Goal: Task Accomplishment & Management: Manage account settings

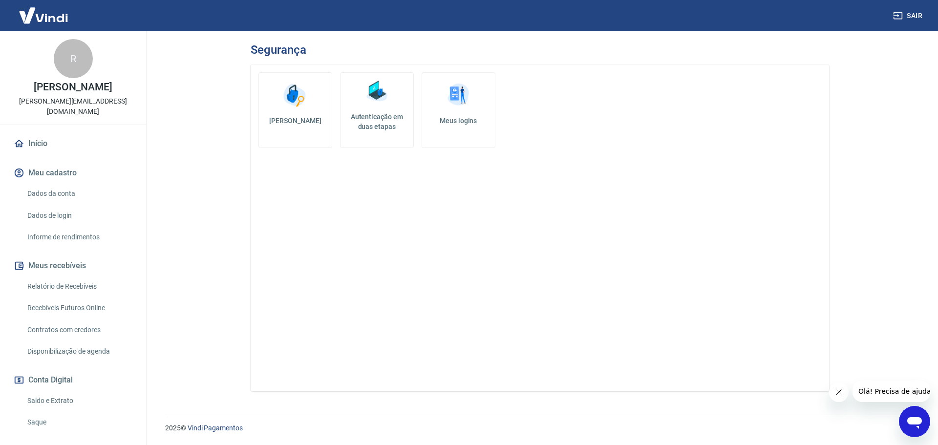
click at [382, 87] on img at bounding box center [376, 91] width 29 height 29
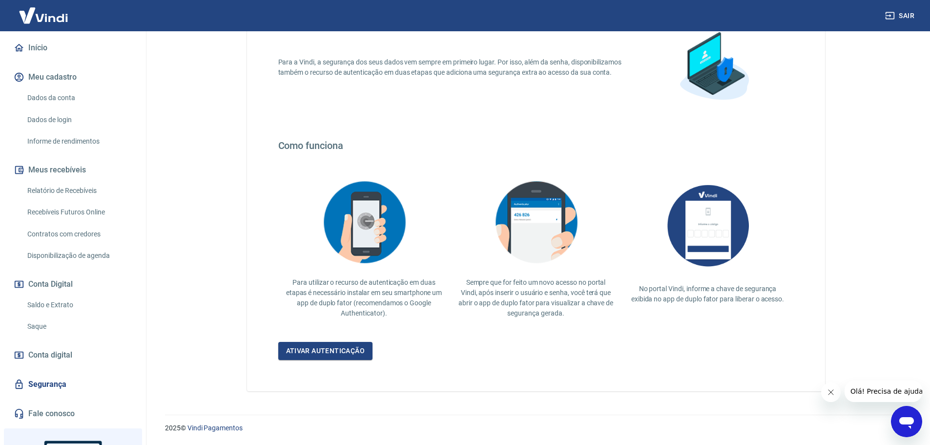
scroll to position [47, 0]
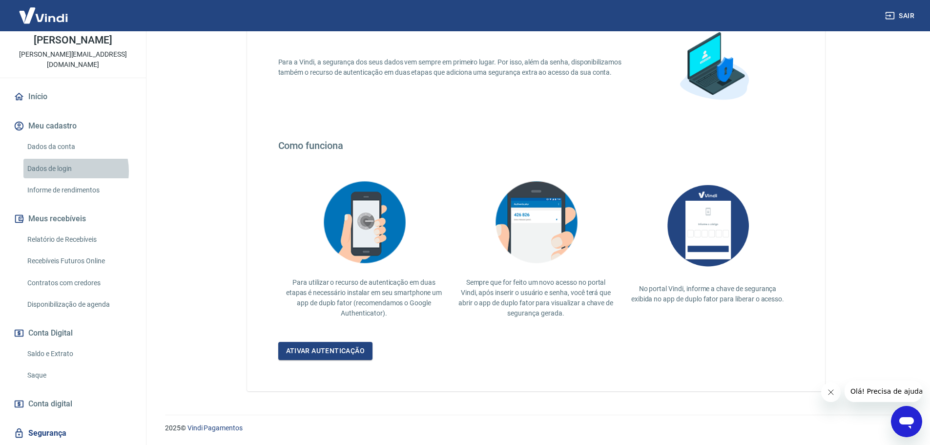
click at [63, 171] on link "Dados de login" at bounding box center [78, 169] width 111 height 20
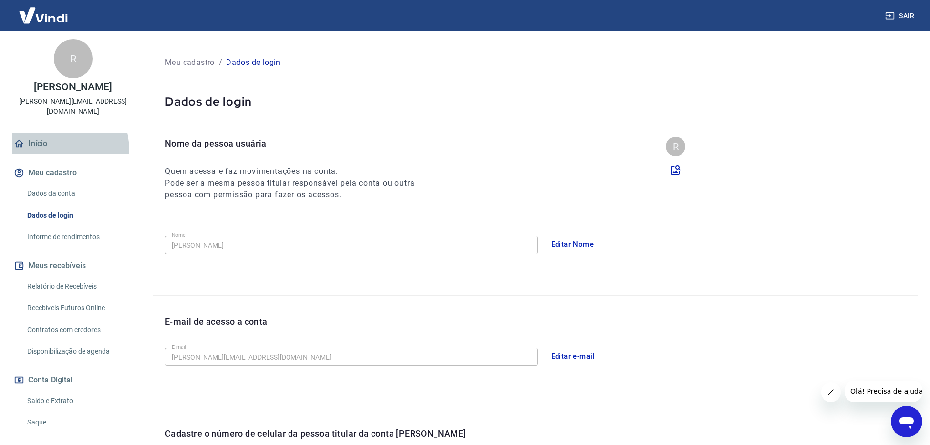
click at [51, 150] on link "Início" at bounding box center [73, 143] width 123 height 21
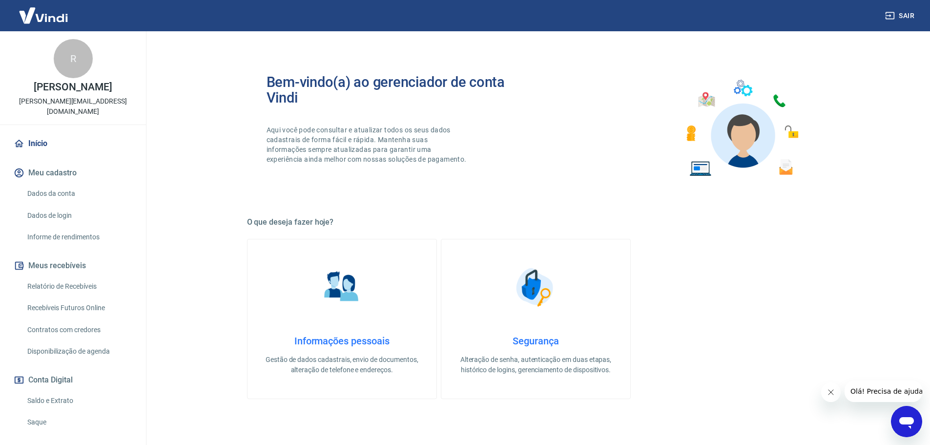
scroll to position [98, 0]
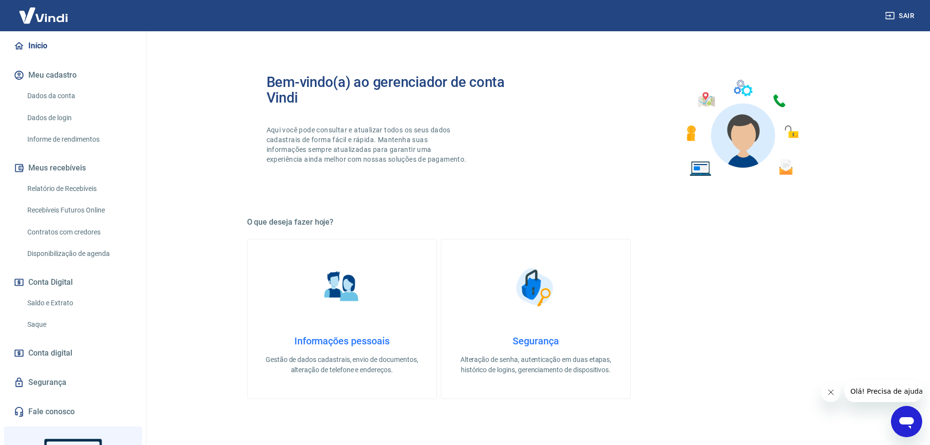
click at [66, 296] on link "Saldo e Extrato" at bounding box center [78, 303] width 111 height 20
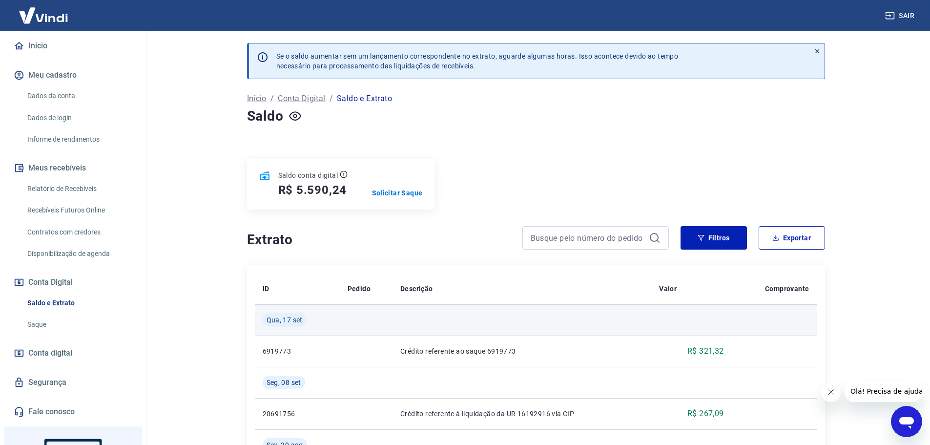
scroll to position [49, 0]
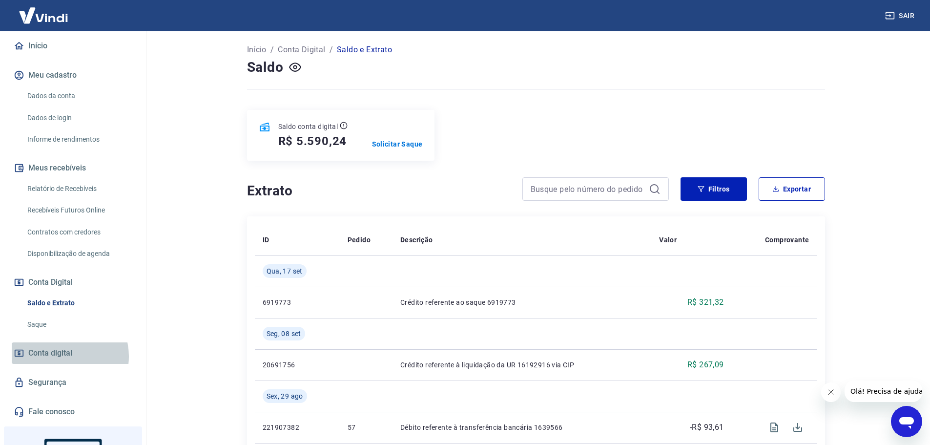
click at [64, 356] on span "Conta digital" at bounding box center [50, 353] width 44 height 14
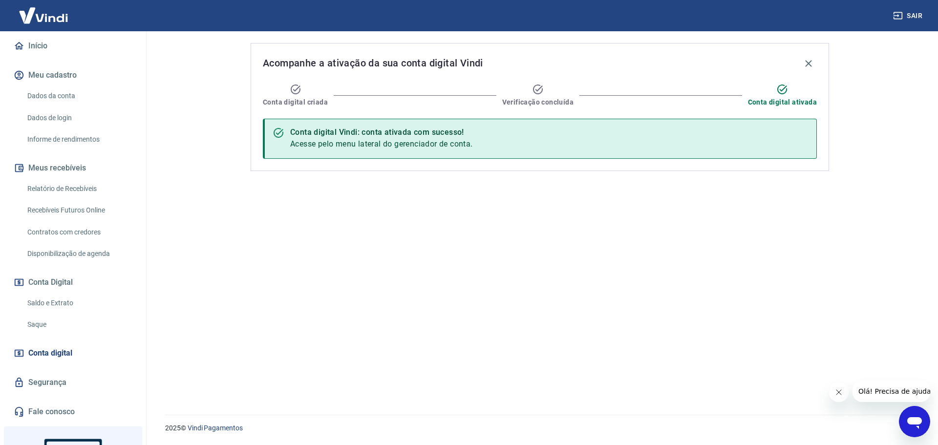
click at [32, 14] on img at bounding box center [43, 15] width 63 height 30
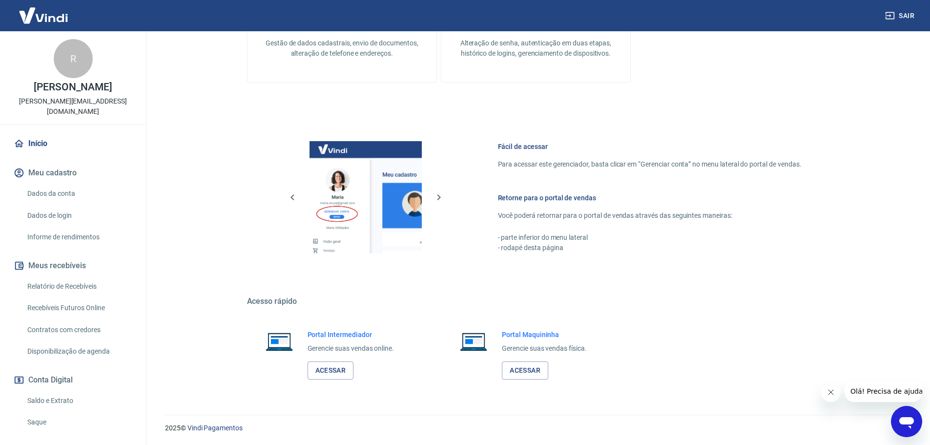
scroll to position [170, 0]
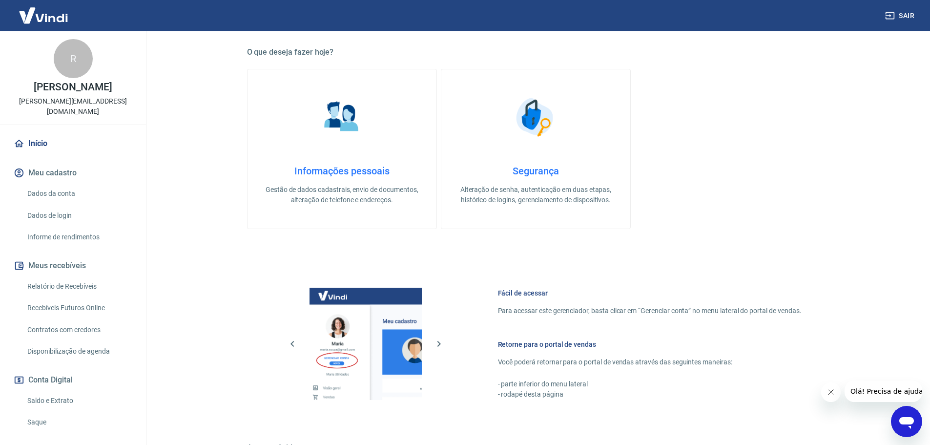
click at [58, 196] on link "Dados da conta" at bounding box center [78, 194] width 111 height 20
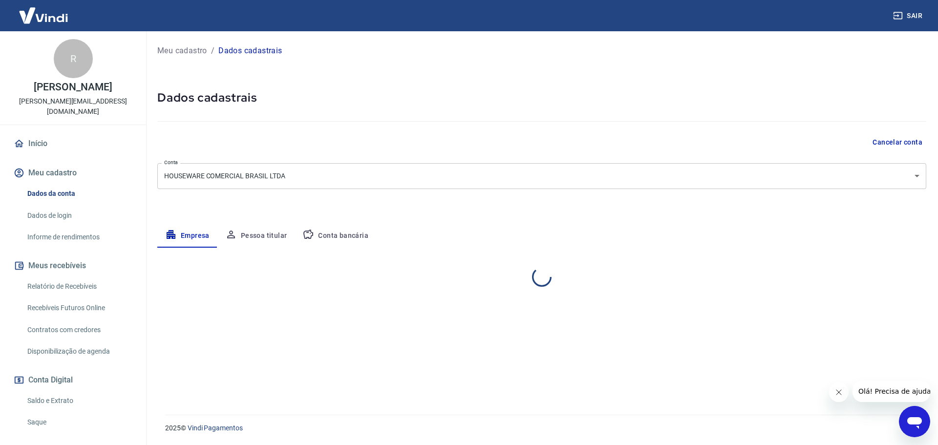
select select "SP"
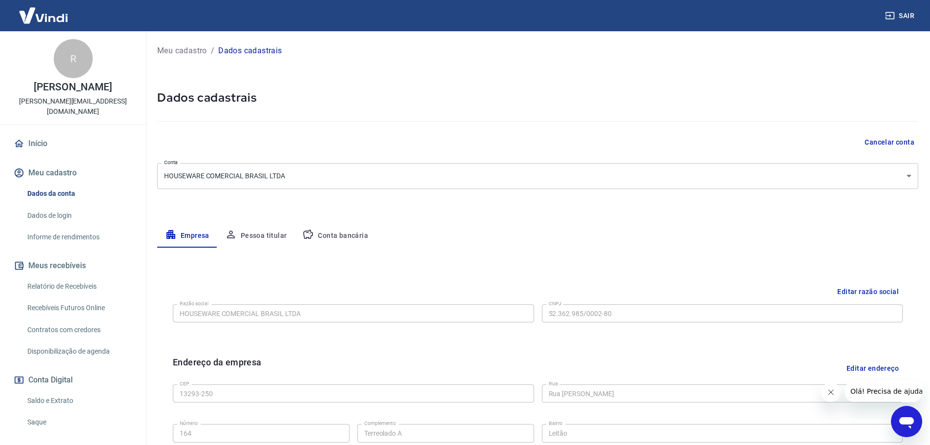
click at [289, 245] on button "Pessoa titular" at bounding box center [256, 235] width 78 height 23
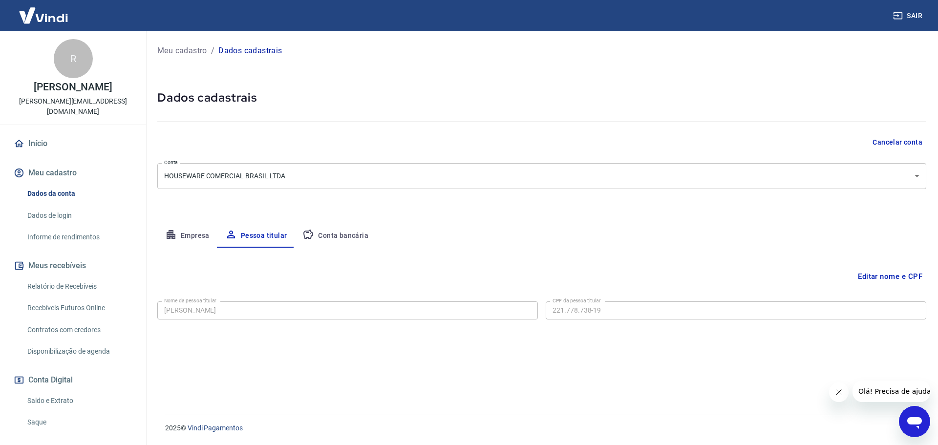
click at [348, 236] on button "Conta bancária" at bounding box center [335, 235] width 82 height 23
select select "1"
click at [45, 138] on link "Início" at bounding box center [73, 143] width 123 height 21
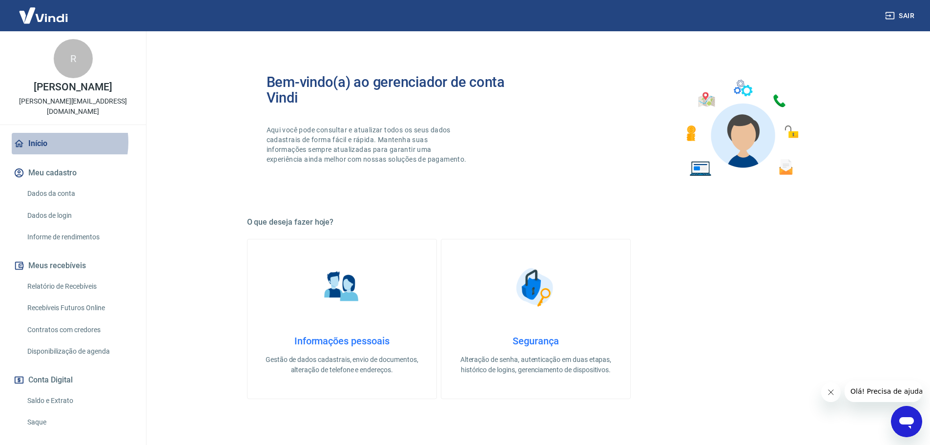
click at [46, 142] on link "Início" at bounding box center [73, 143] width 123 height 21
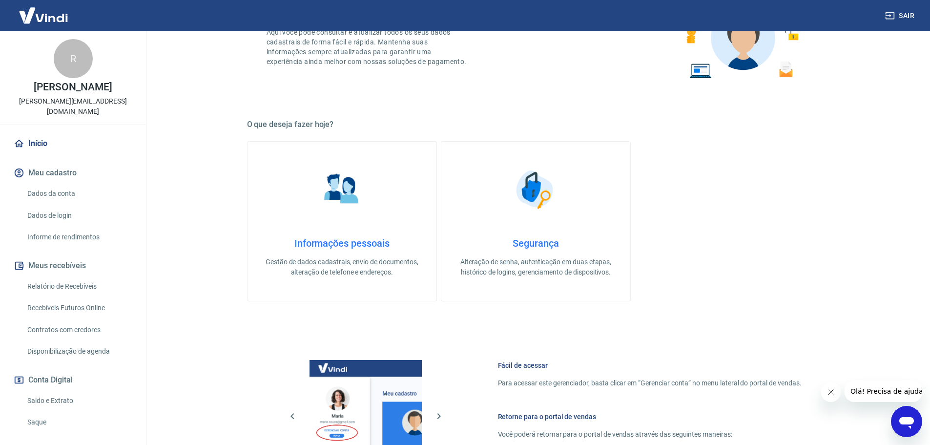
scroll to position [316, 0]
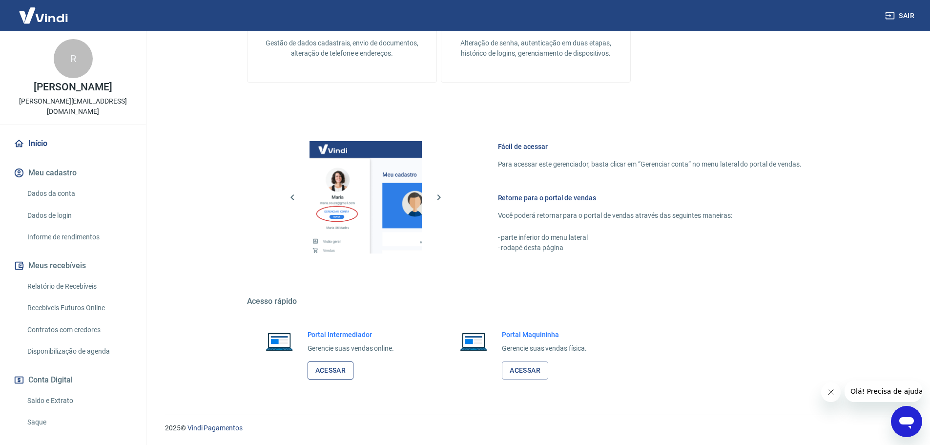
click at [343, 375] on link "Acessar" at bounding box center [331, 370] width 46 height 18
